Goal: Information Seeking & Learning: Learn about a topic

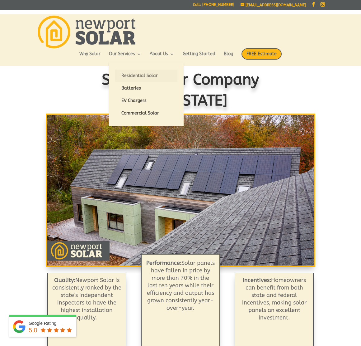
click at [134, 77] on link "Residential Solar" at bounding box center [146, 75] width 62 height 12
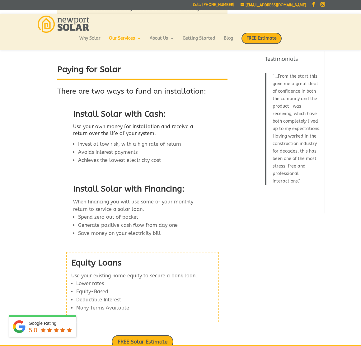
scroll to position [670, 0]
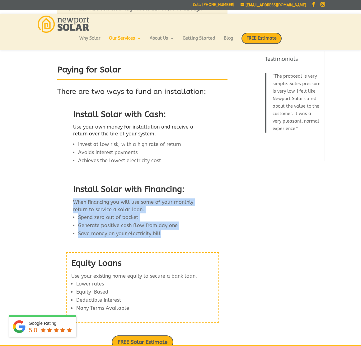
drag, startPoint x: 162, startPoint y: 226, endPoint x: 66, endPoint y: 194, distance: 101.8
click at [66, 193] on div "Install Solar with Financing: When financing you will use some of your monthly …" at bounding box center [142, 213] width 170 height 69
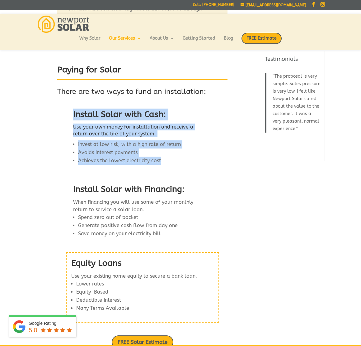
drag, startPoint x: 171, startPoint y: 150, endPoint x: 73, endPoint y: 106, distance: 107.8
click at [73, 106] on div "Install Solar with Cash: Use your own money for installation and receive a retu…" at bounding box center [137, 139] width 136 height 71
click at [75, 109] on span "Install Solar with Cash:" at bounding box center [119, 114] width 93 height 10
drag, startPoint x: 79, startPoint y: 105, endPoint x: 166, endPoint y: 149, distance: 97.8
click at [166, 149] on div "Install Solar with Cash: Use your own money for installation and receive a retu…" at bounding box center [136, 138] width 127 height 61
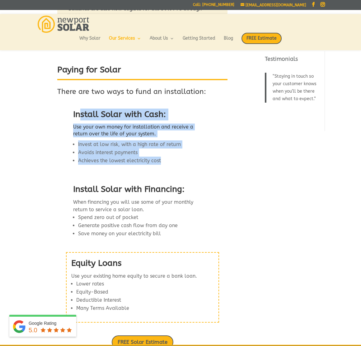
click at [166, 156] on li "Achieves the lowest electricity cost" at bounding box center [139, 160] width 122 height 8
drag, startPoint x: 165, startPoint y: 151, endPoint x: 68, endPoint y: 102, distance: 108.0
click at [68, 104] on div "Install Solar with Cash: Use your own money for installation and receive a retu…" at bounding box center [142, 139] width 170 height 71
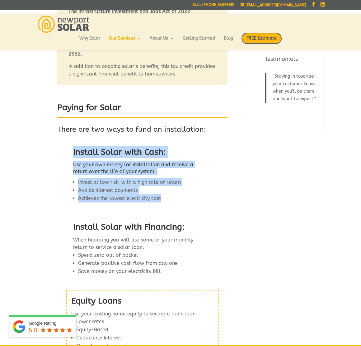
scroll to position [630, 0]
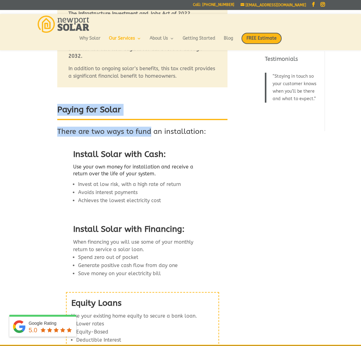
drag, startPoint x: 57, startPoint y: 99, endPoint x: 150, endPoint y: 120, distance: 95.4
click at [151, 120] on div "Paying for Solar There are two ways to fund an installation: Install Solar with…" at bounding box center [142, 158] width 213 height 115
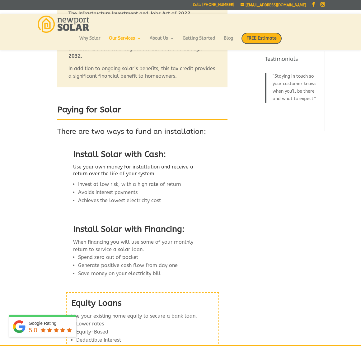
click at [221, 127] on h3 "There are two ways to fund an installation:" at bounding box center [142, 133] width 170 height 13
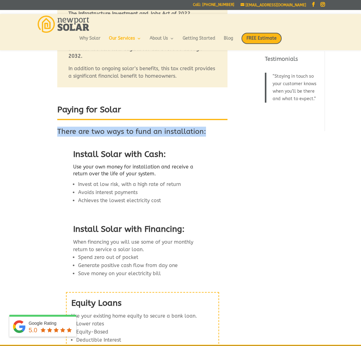
drag, startPoint x: 208, startPoint y: 121, endPoint x: 98, endPoint y: 114, distance: 110.8
click at [98, 114] on div "Paying for Solar There are two ways to fund an installation:" at bounding box center [142, 122] width 170 height 36
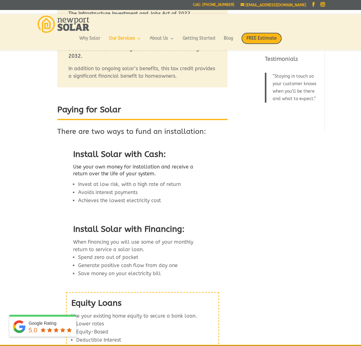
click at [54, 102] on div "Paying for Solar There are two ways to fund an installation: Install Solar with…" at bounding box center [142, 158] width 213 height 115
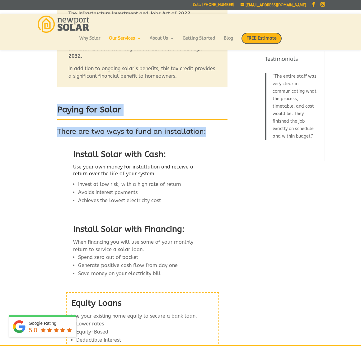
drag, startPoint x: 58, startPoint y: 100, endPoint x: 207, endPoint y: 125, distance: 151.4
click at [207, 125] on div "Paying for Solar There are two ways to fund an installation:" at bounding box center [142, 122] width 170 height 36
click at [207, 127] on h3 "There are two ways to fund an installation:" at bounding box center [142, 133] width 170 height 13
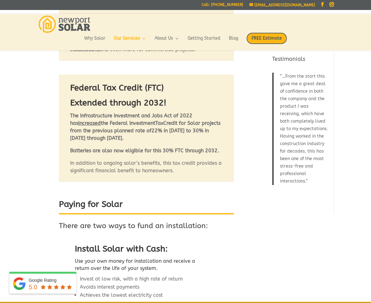
scroll to position [529, 0]
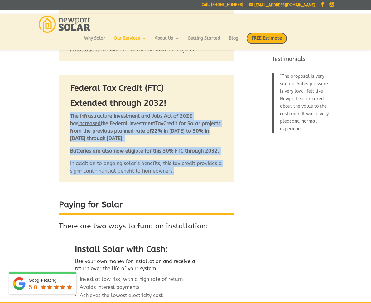
drag, startPoint x: 70, startPoint y: 100, endPoint x: 182, endPoint y: 164, distance: 129.1
click at [183, 164] on div "Federal Tax Credit (FTC) Extended through 2032! The Infrastructure Investment a…" at bounding box center [146, 128] width 152 height 92
click at [182, 164] on p "In addition to ongoing solar’s benefits, this tax credit provides a significant…" at bounding box center [146, 167] width 152 height 15
drag, startPoint x: 176, startPoint y: 163, endPoint x: 69, endPoint y: 101, distance: 123.7
click at [69, 100] on div "Federal Tax Credit (FTC) Extended through 2032! The Infrastructure Investment a…" at bounding box center [146, 128] width 175 height 107
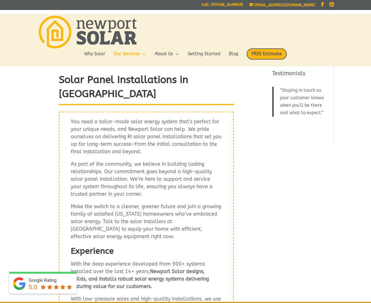
scroll to position [0, 0]
